Goal: Task Accomplishment & Management: Use online tool/utility

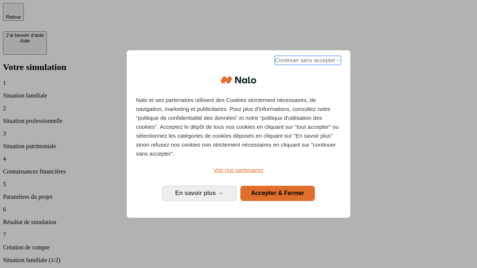
click at [307, 61] on span "Continuer sans accepter →" at bounding box center [308, 60] width 66 height 9
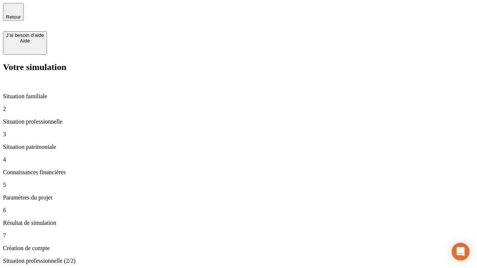
type input "70 000"
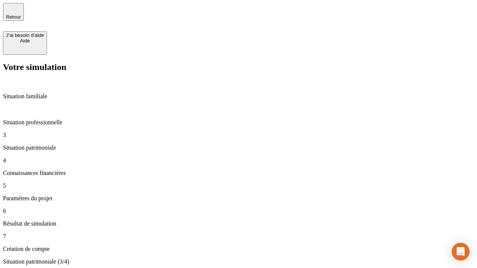
type input "800"
type input "6"
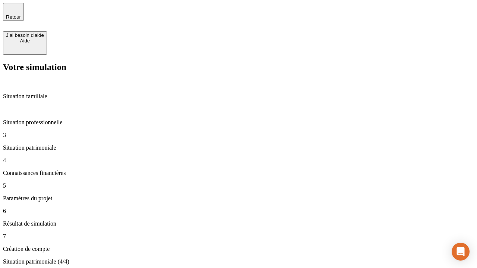
type input "400"
type input "3"
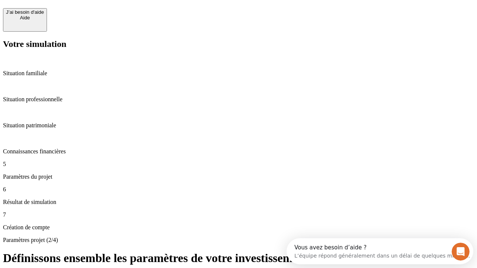
scroll to position [7, 0]
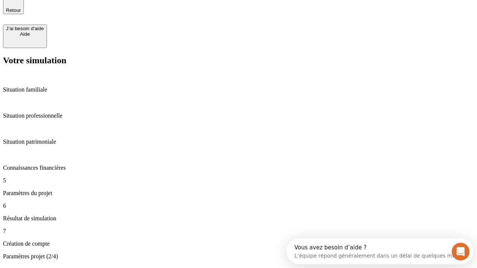
type input "35"
type input "500"
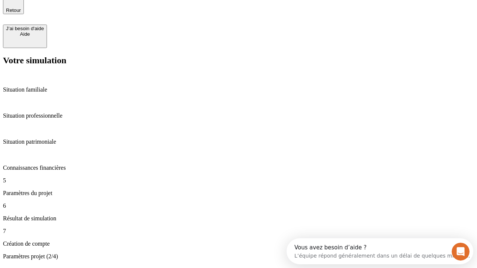
type input "640"
